Goal: Ask a question

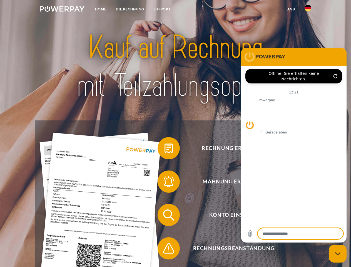
click at [62, 10] on img at bounding box center [62, 9] width 45 height 6
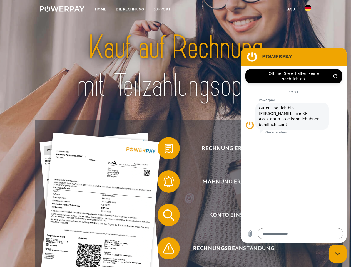
click at [308, 10] on img at bounding box center [308, 8] width 7 height 7
click at [291, 9] on link "agb" at bounding box center [291, 9] width 17 height 10
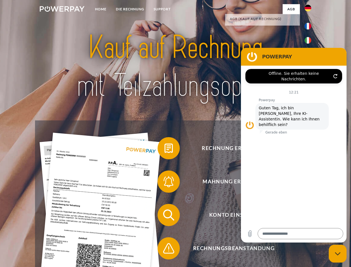
click at [165, 149] on span at bounding box center [161, 148] width 28 height 28
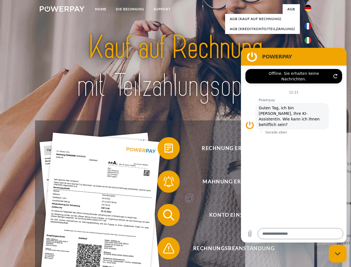
click at [245, 183] on link "zurück" at bounding box center [279, 168] width 69 height 70
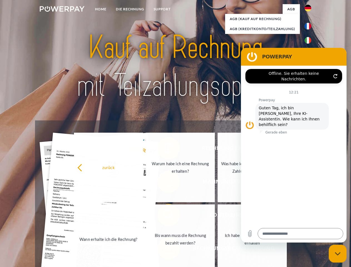
click at [143, 216] on link "Wann erhalte ich die Rechnung?" at bounding box center [108, 239] width 69 height 70
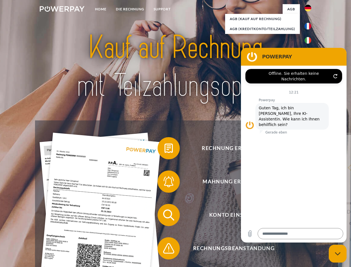
click at [165, 250] on span at bounding box center [161, 249] width 28 height 28
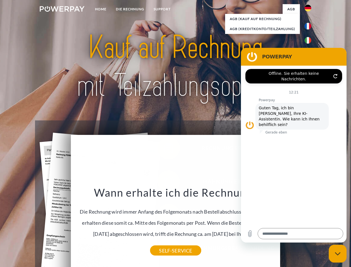
click at [338, 254] on icon "Messaging-Fenster schließen" at bounding box center [338, 254] width 6 height 4
type textarea "*"
